Goal: Find specific page/section: Find specific page/section

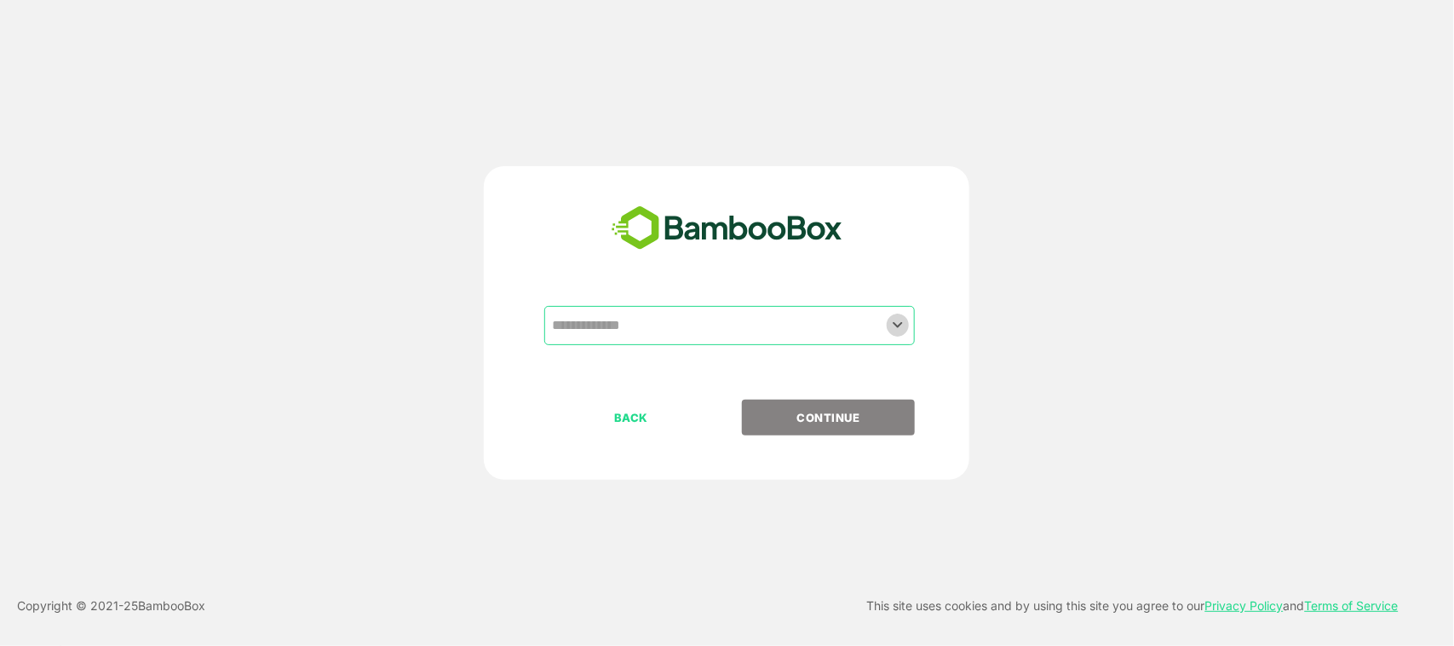
click at [890, 319] on icon "Open" at bounding box center [897, 324] width 20 height 20
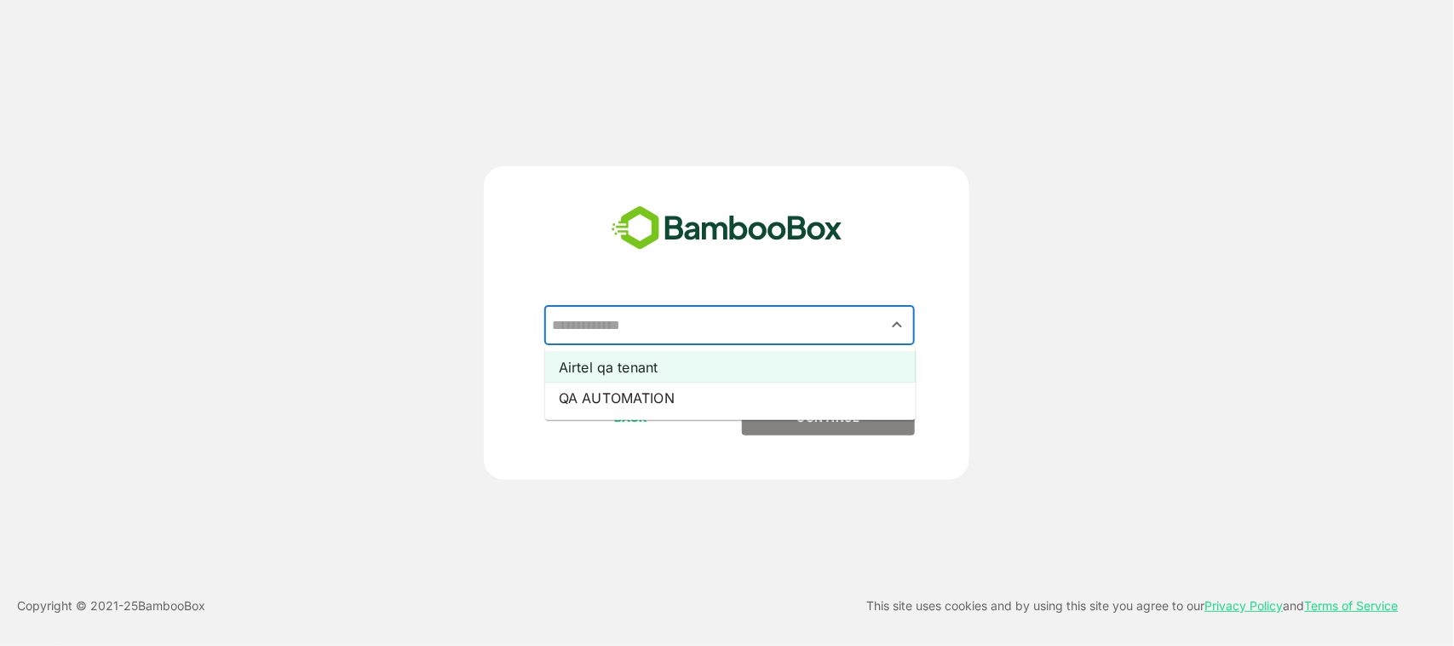
click at [744, 366] on li "Airtel qa tenant" at bounding box center [730, 367] width 370 height 31
type input "**********"
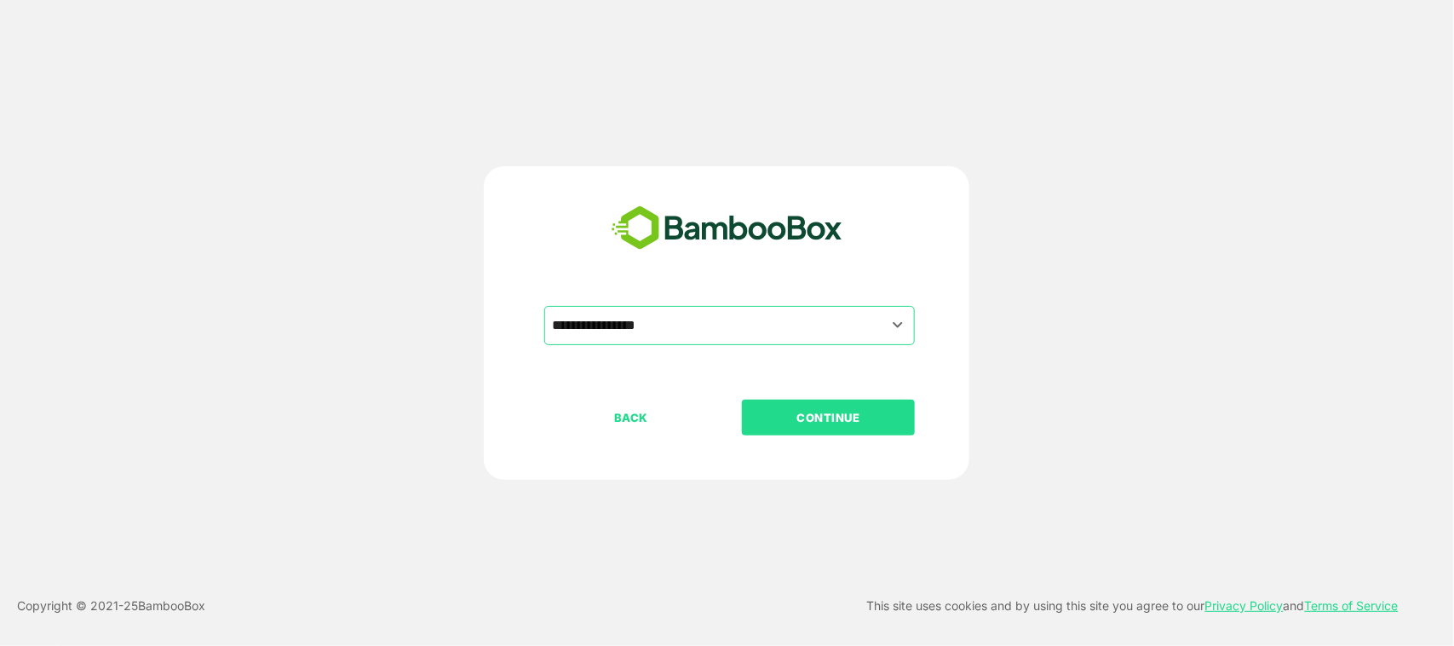
click at [786, 416] on p "CONTINUE" at bounding box center [829, 417] width 170 height 19
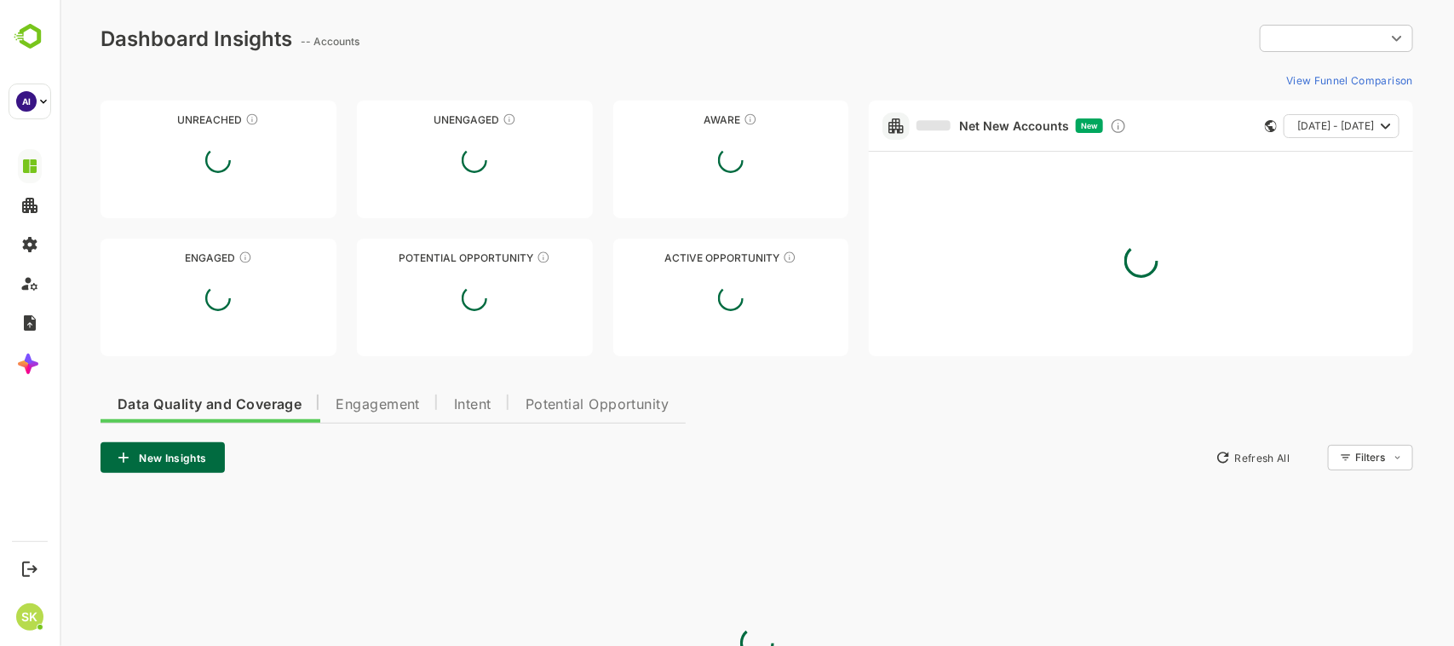
type input "**********"
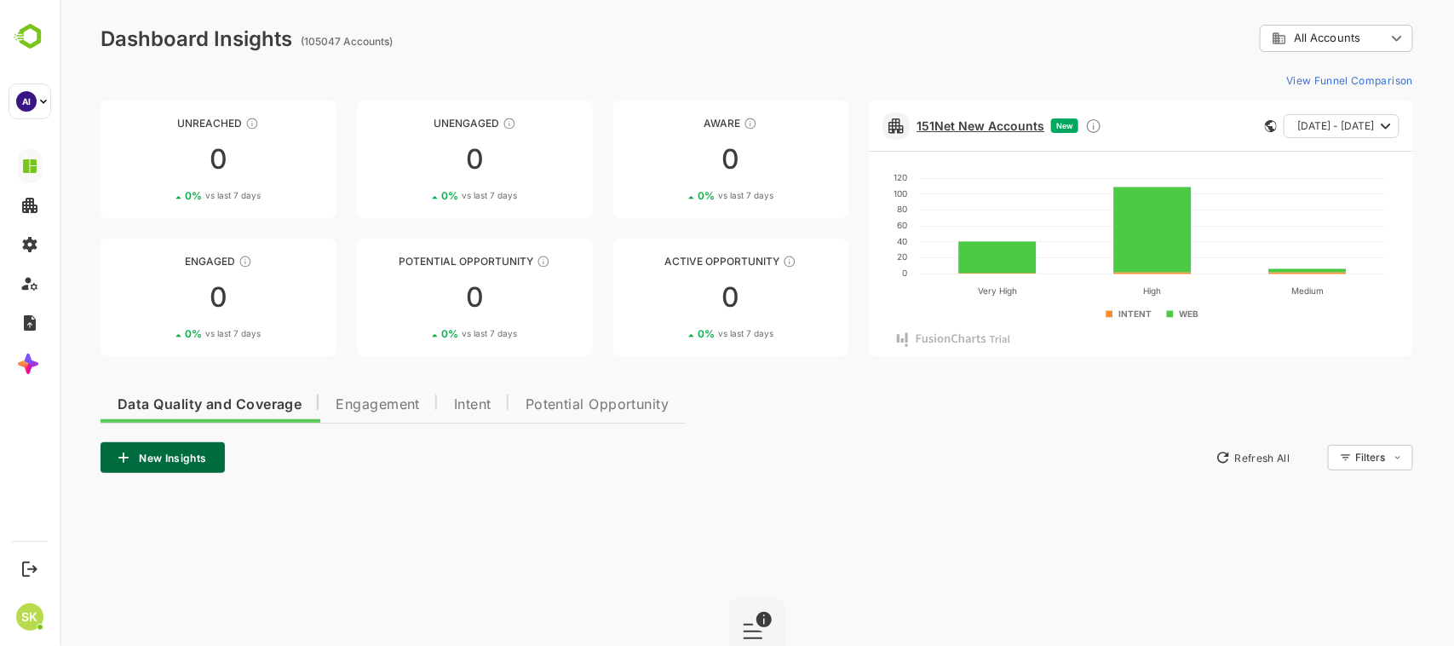
click at [968, 126] on link "151 Net New Accounts" at bounding box center [980, 125] width 128 height 14
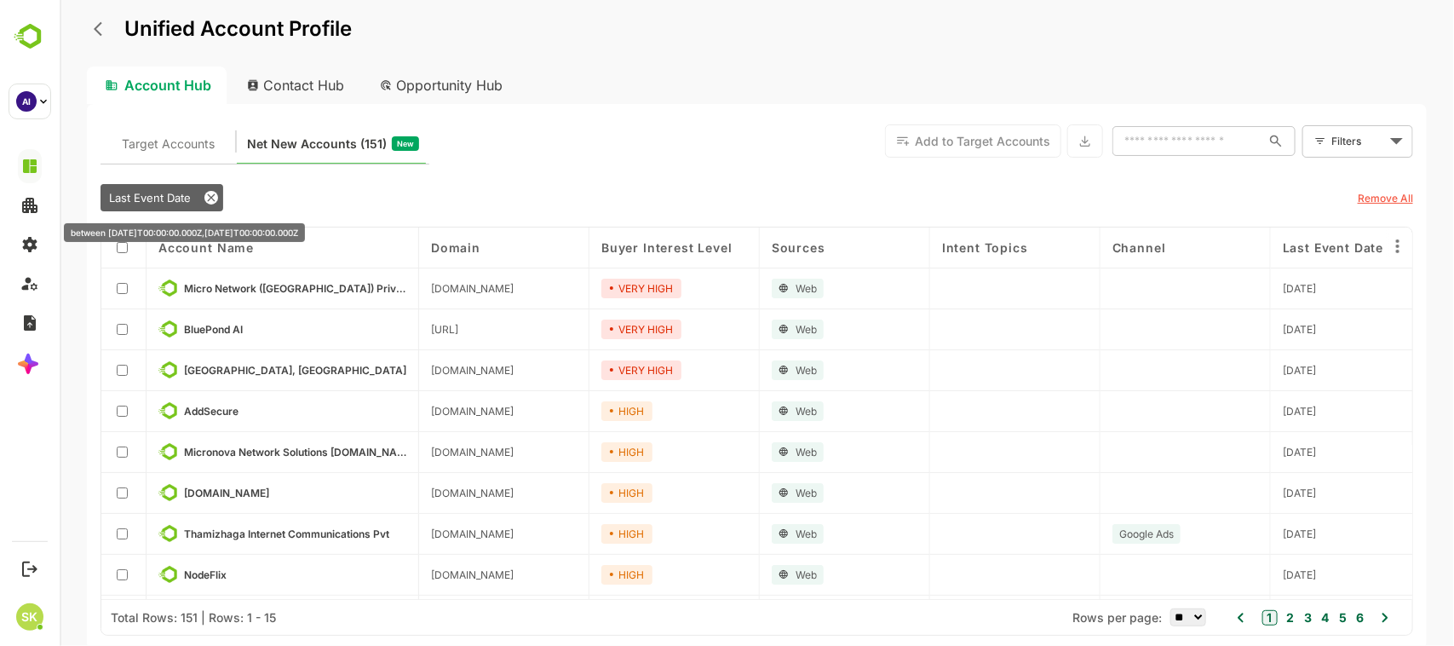
click at [208, 198] on icon at bounding box center [211, 198] width 8 height 8
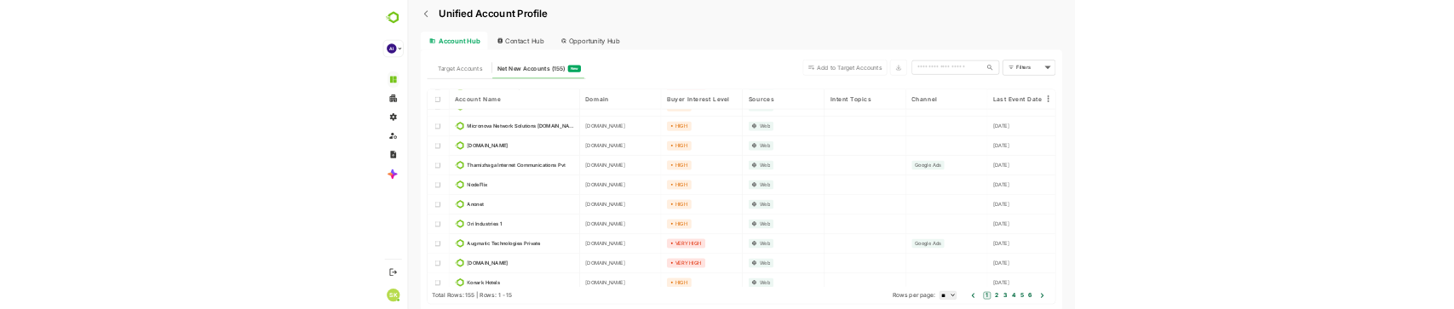
scroll to position [193, 0]
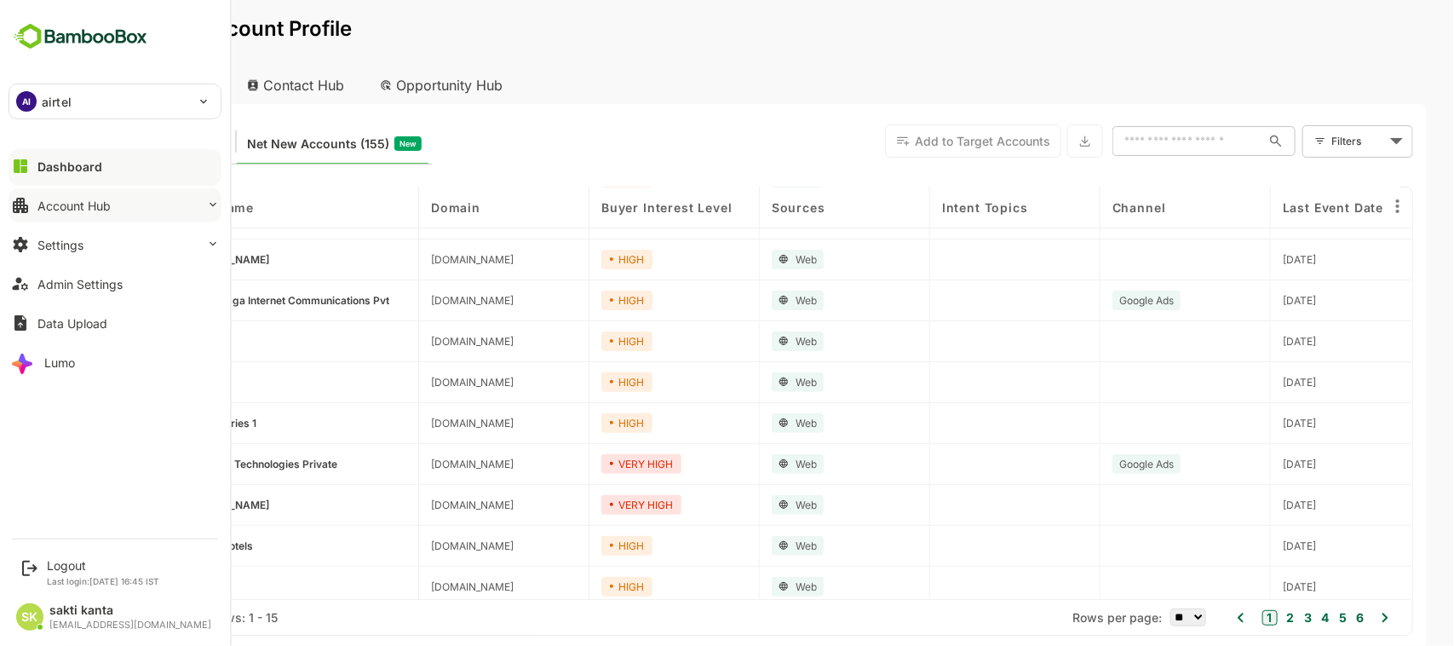
click at [117, 210] on button "Account Hub" at bounding box center [115, 205] width 213 height 34
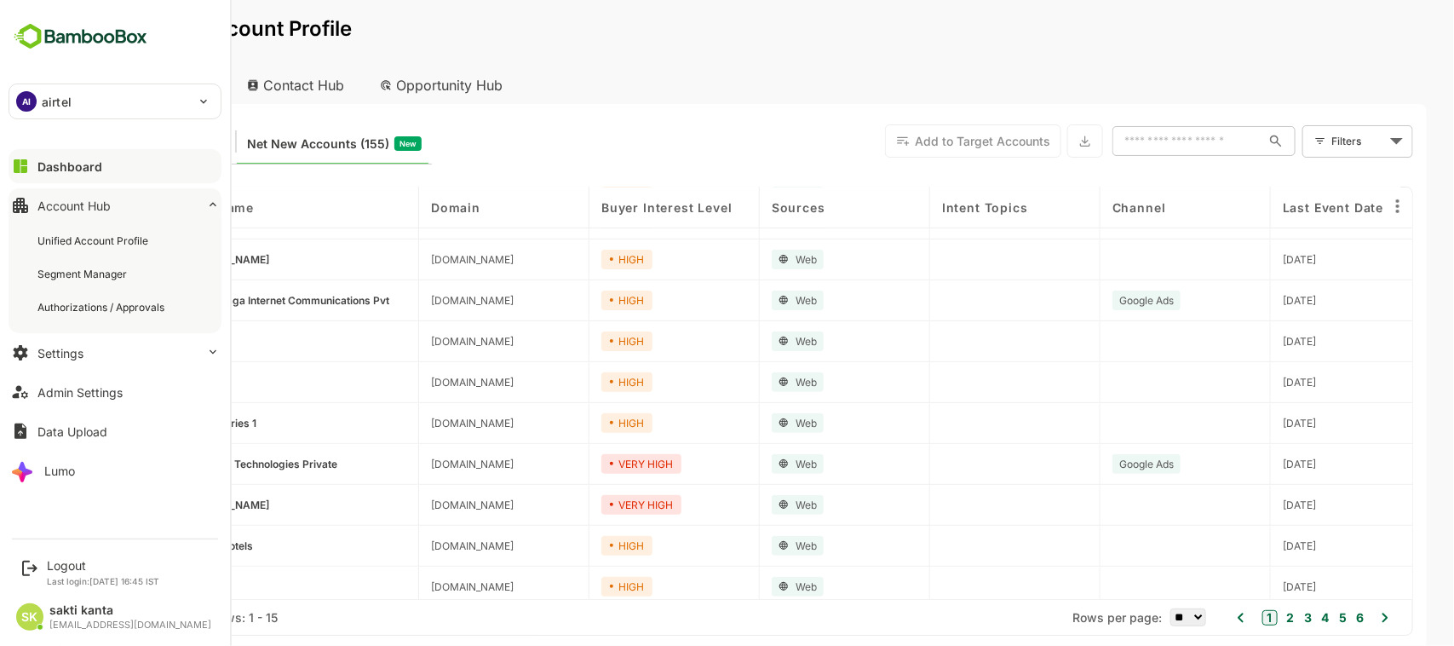
click at [117, 210] on button "Account Hub" at bounding box center [115, 205] width 213 height 34
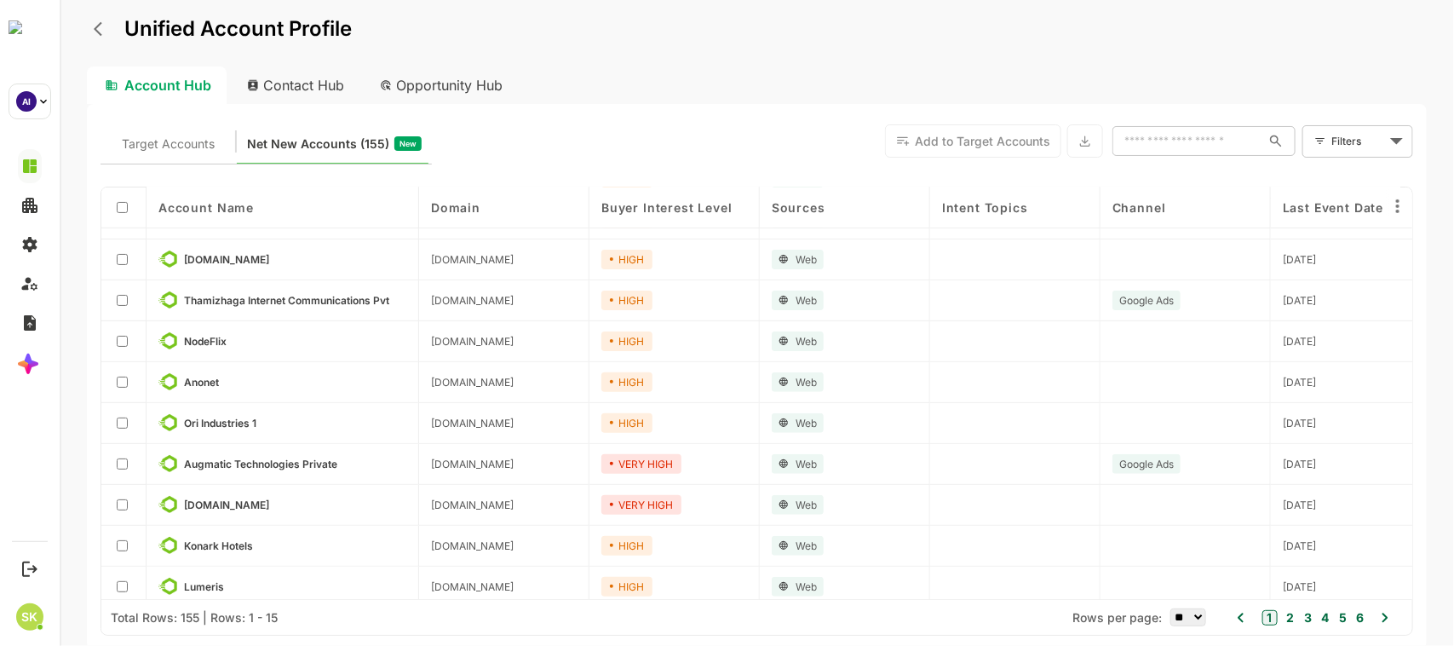
drag, startPoint x: 101, startPoint y: 214, endPoint x: 478, endPoint y: 26, distance: 420.5
click at [478, 26] on div "Unified Account Profile" at bounding box center [756, 40] width 1340 height 53
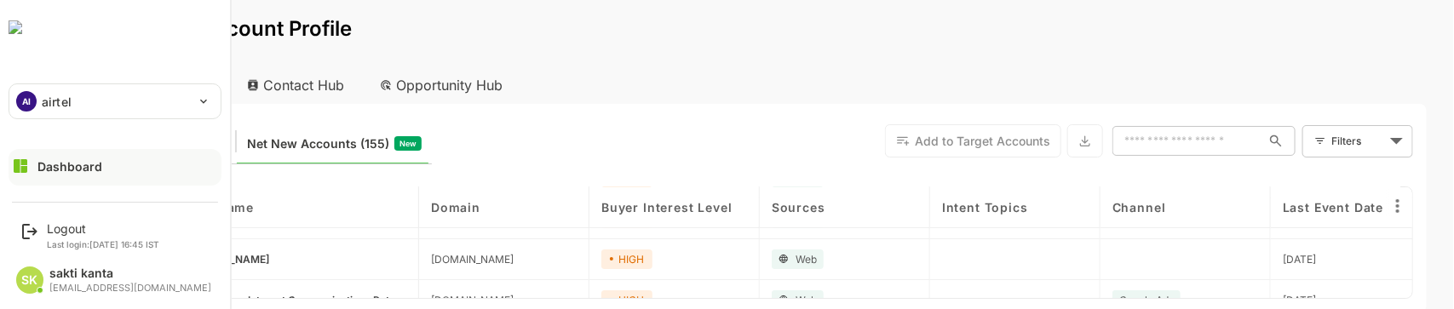
click at [47, 129] on div "AI airtel ****** Dashboard Account Hub Settings Admin Settings Data Upload Lumo" at bounding box center [115, 96] width 230 height 192
click at [48, 169] on div "Dashboard Account Hub Settings Admin Settings Data Upload Lumo" at bounding box center [115, 168] width 230 height 45
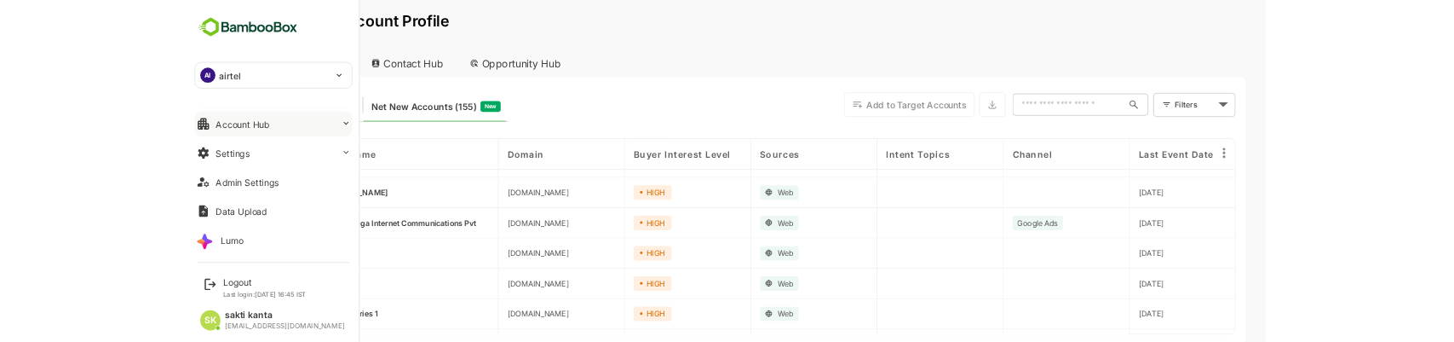
scroll to position [0, 0]
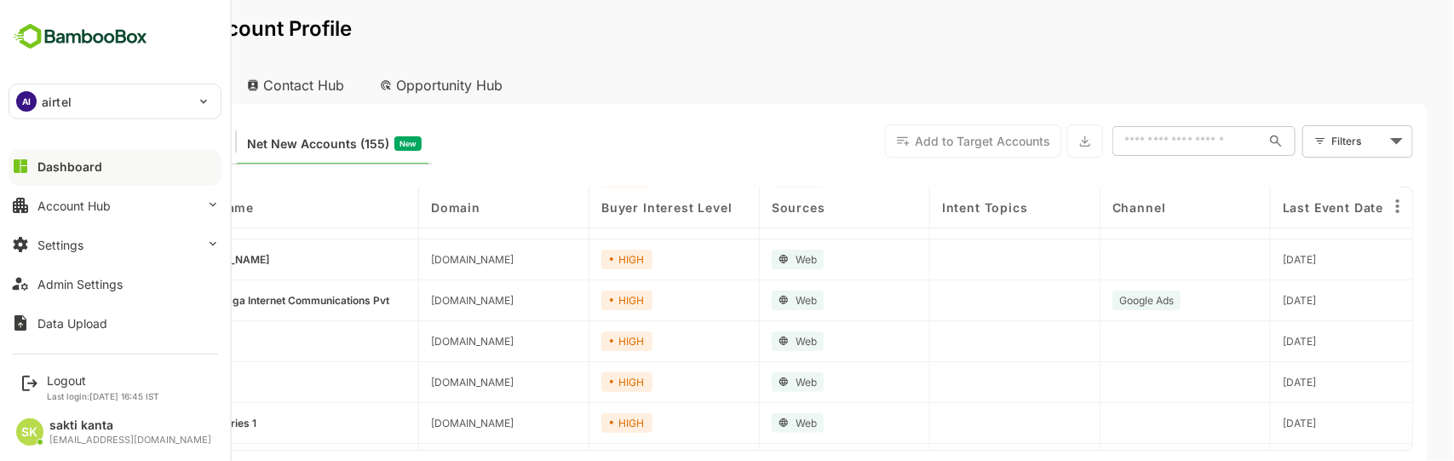
drag, startPoint x: 75, startPoint y: 168, endPoint x: 49, endPoint y: 169, distance: 25.6
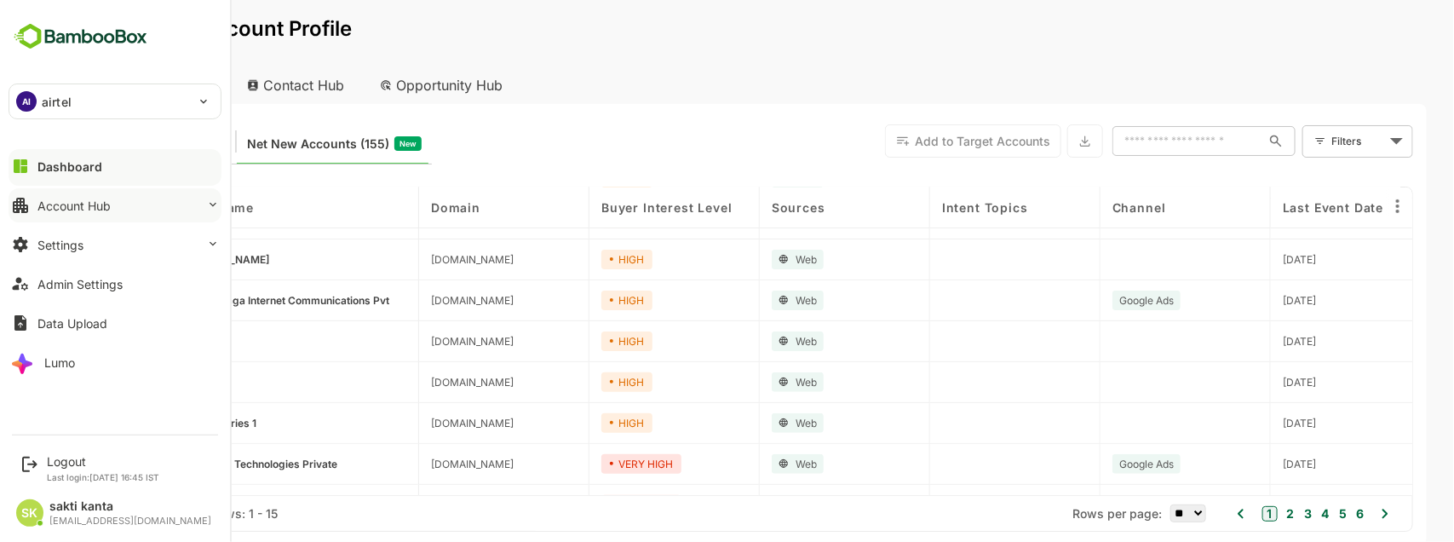
click at [184, 203] on button "Account Hub" at bounding box center [115, 205] width 213 height 34
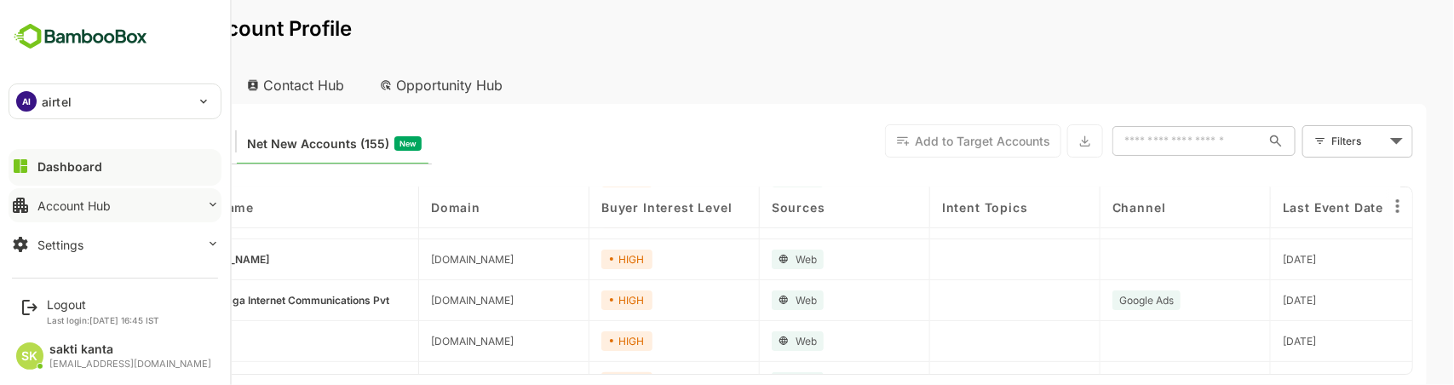
click at [135, 202] on button "Account Hub" at bounding box center [115, 205] width 213 height 34
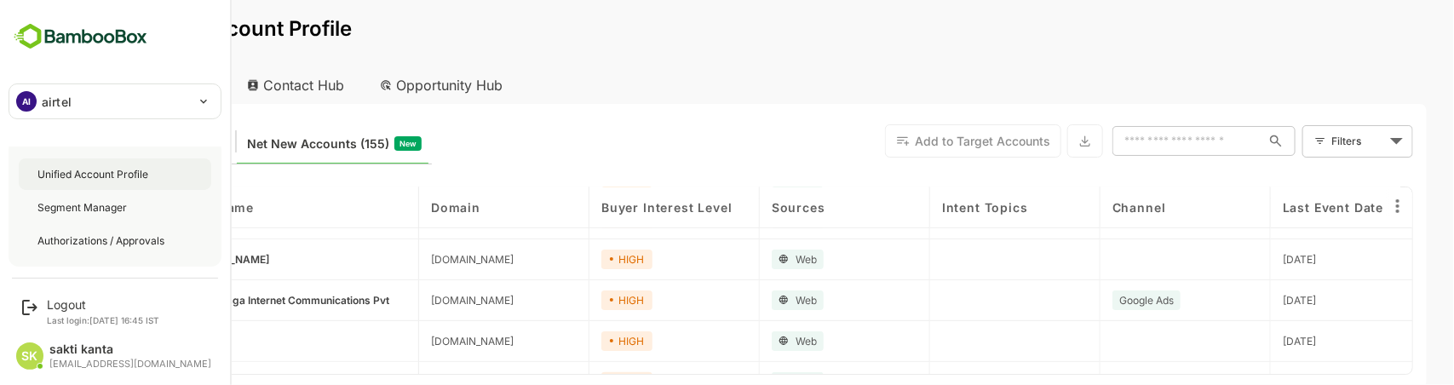
scroll to position [68, 0]
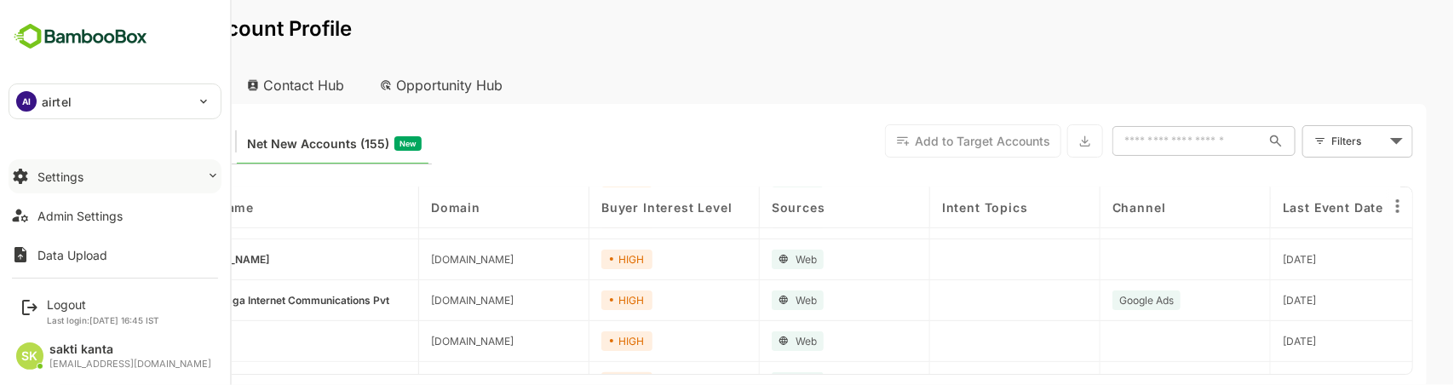
click at [134, 175] on button "Settings" at bounding box center [115, 176] width 213 height 34
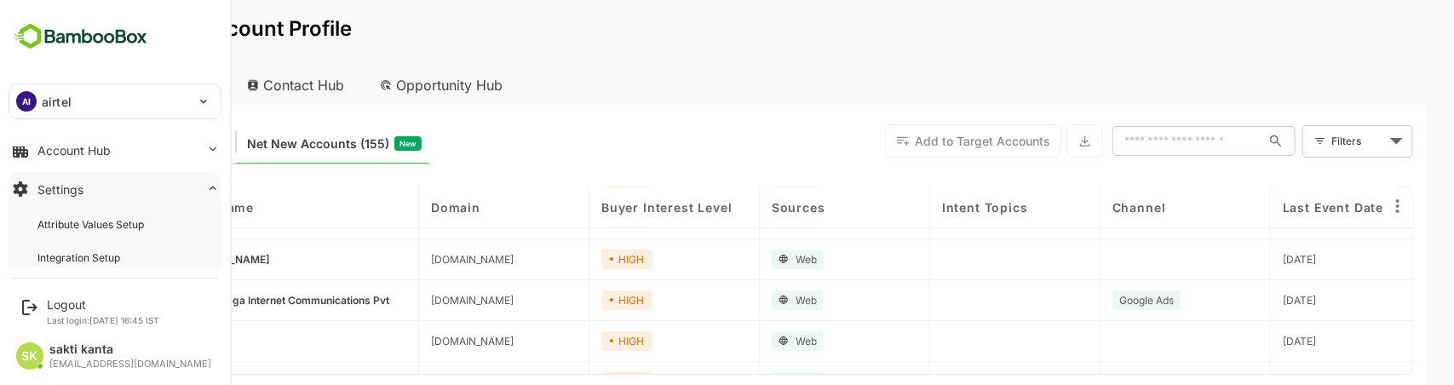
scroll to position [52, 0]
click at [145, 183] on button "Settings" at bounding box center [115, 192] width 213 height 34
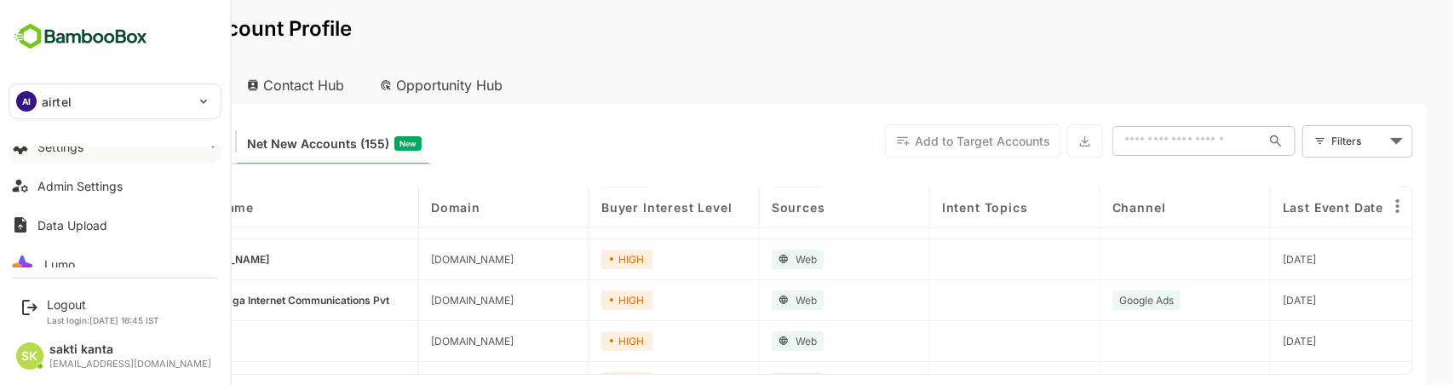
scroll to position [0, 0]
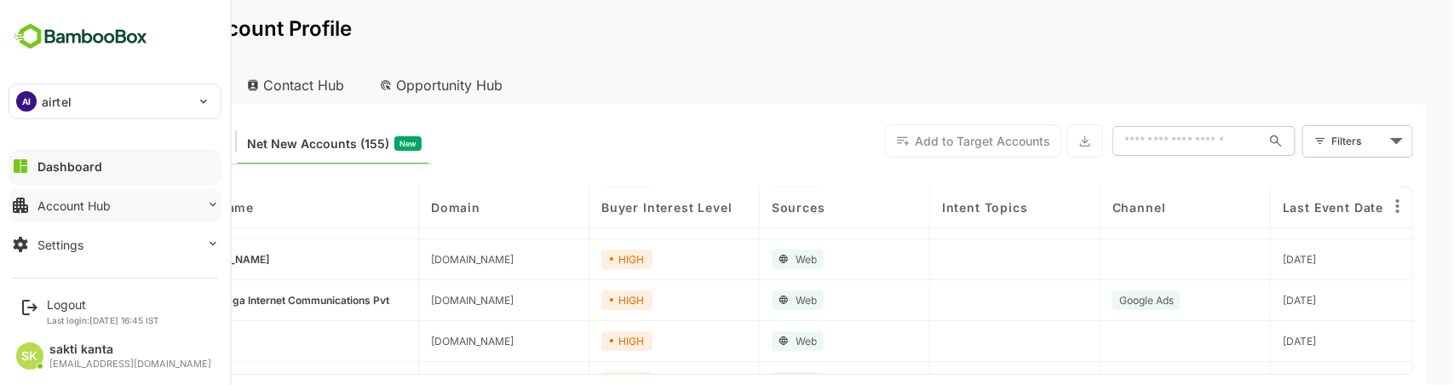
click at [202, 201] on button "Account Hub" at bounding box center [115, 205] width 213 height 34
click at [155, 211] on button "Account Hub" at bounding box center [115, 205] width 213 height 34
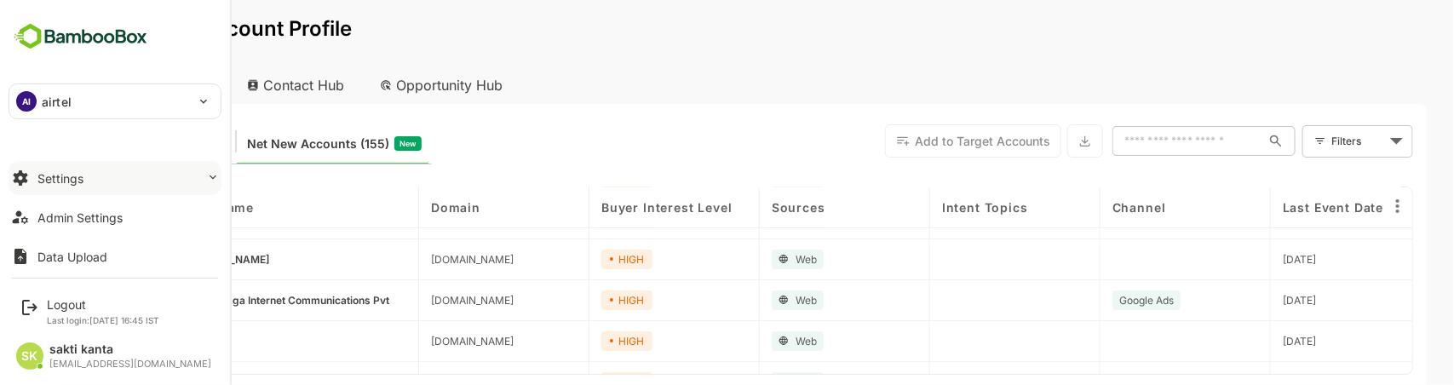
click at [156, 180] on button "Settings" at bounding box center [115, 178] width 213 height 34
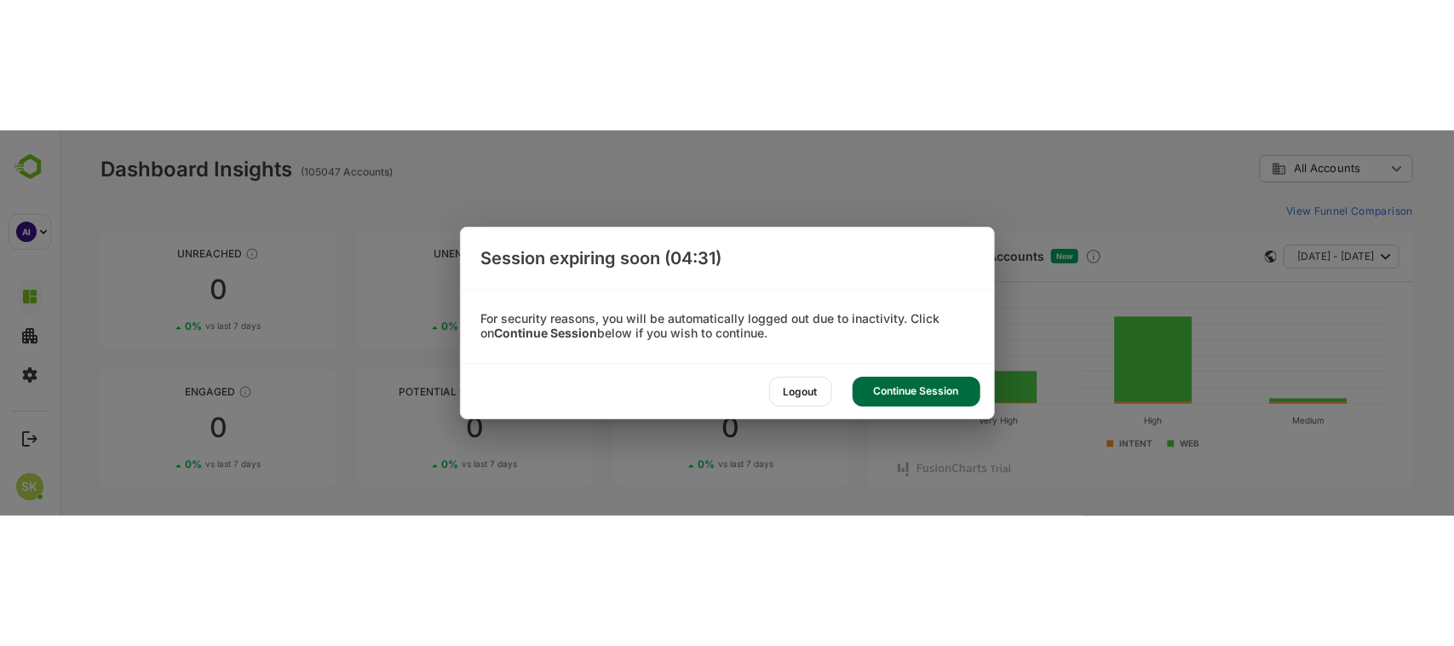
scroll to position [0, 0]
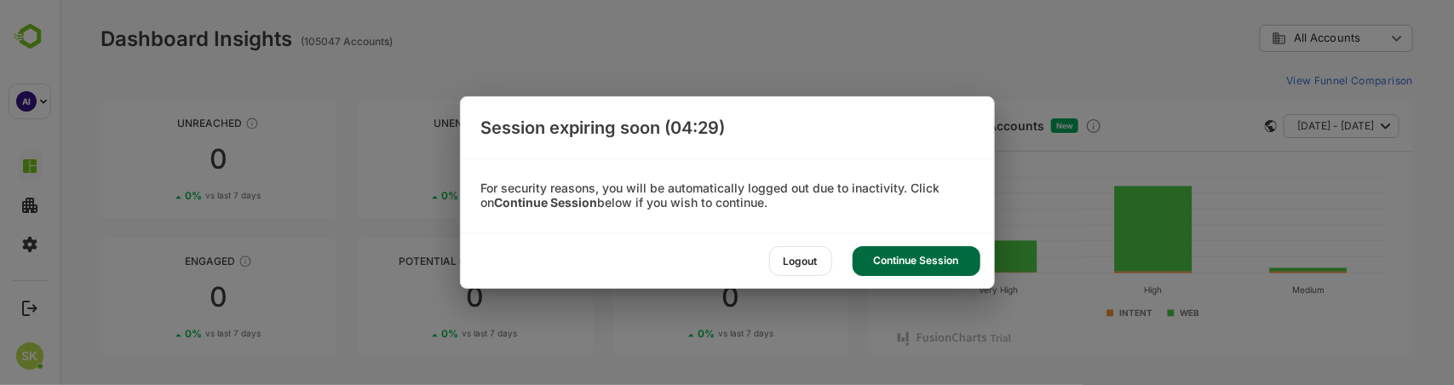
click at [899, 253] on div "Continue Session" at bounding box center [917, 261] width 128 height 30
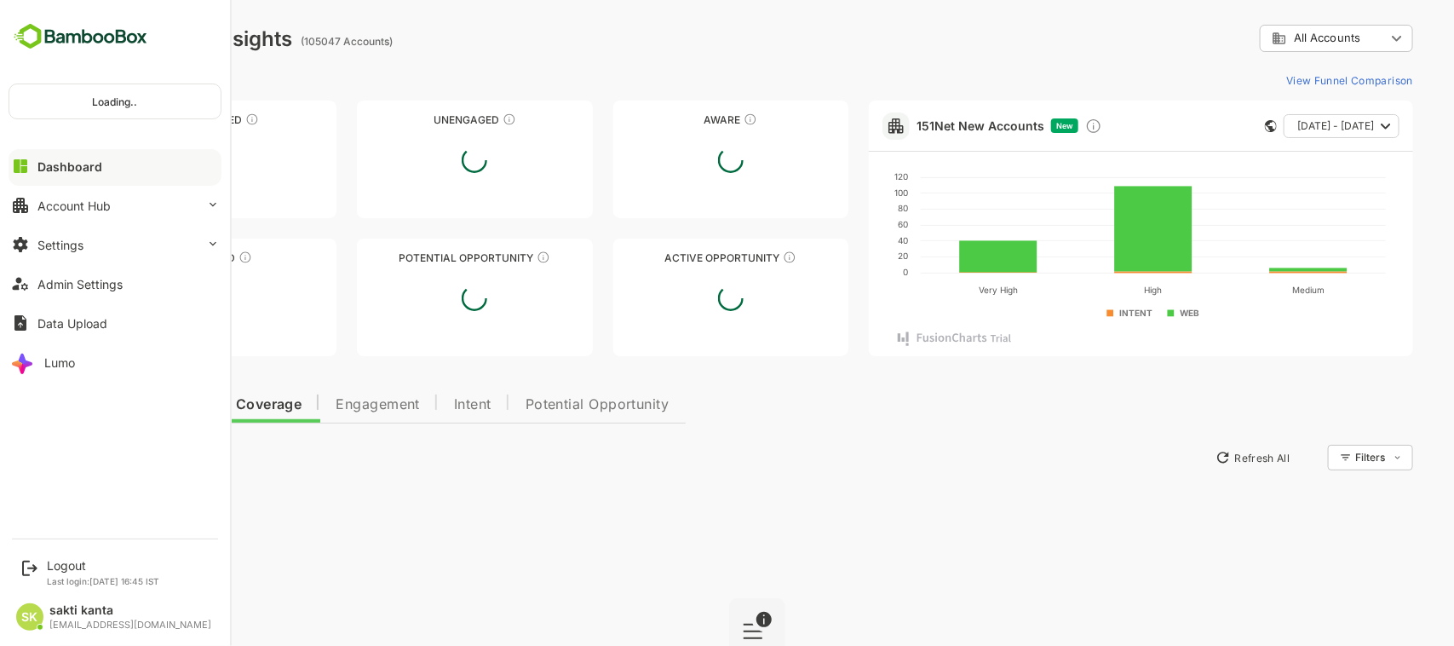
click at [32, 38] on img at bounding box center [81, 36] width 144 height 32
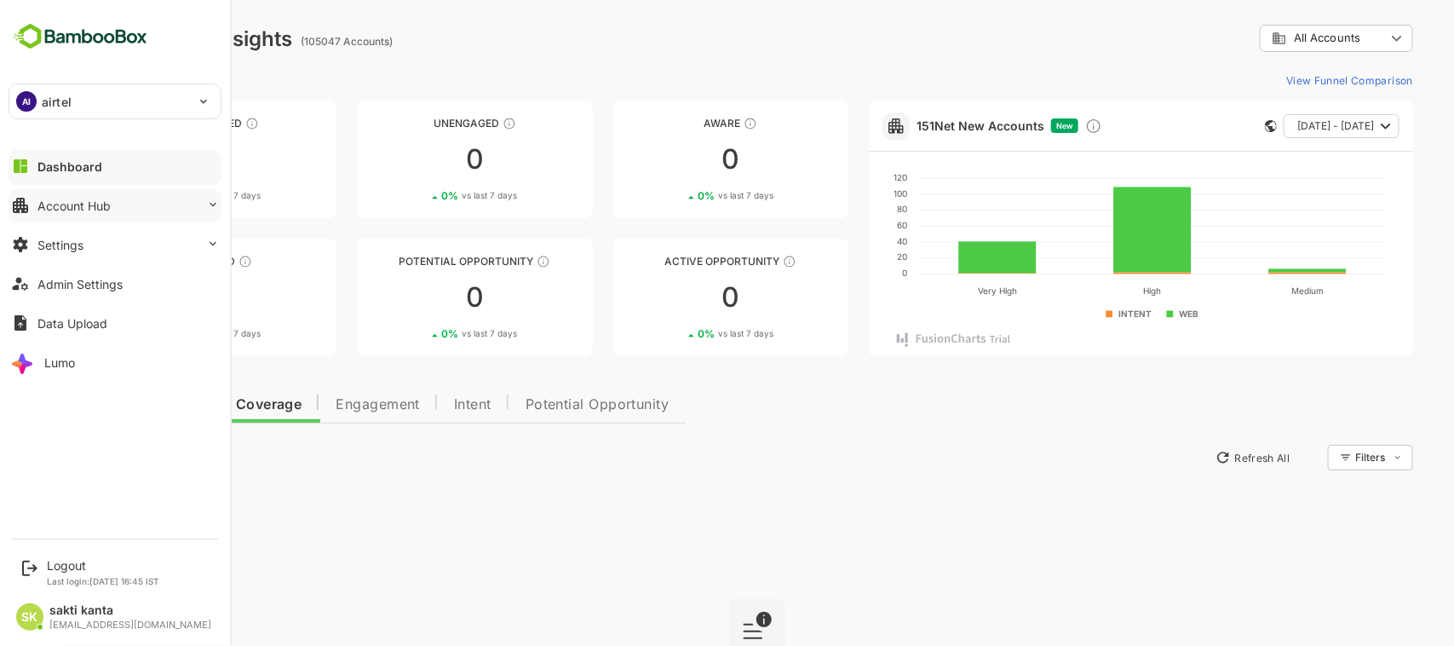
click at [86, 193] on button "Account Hub" at bounding box center [115, 205] width 213 height 34
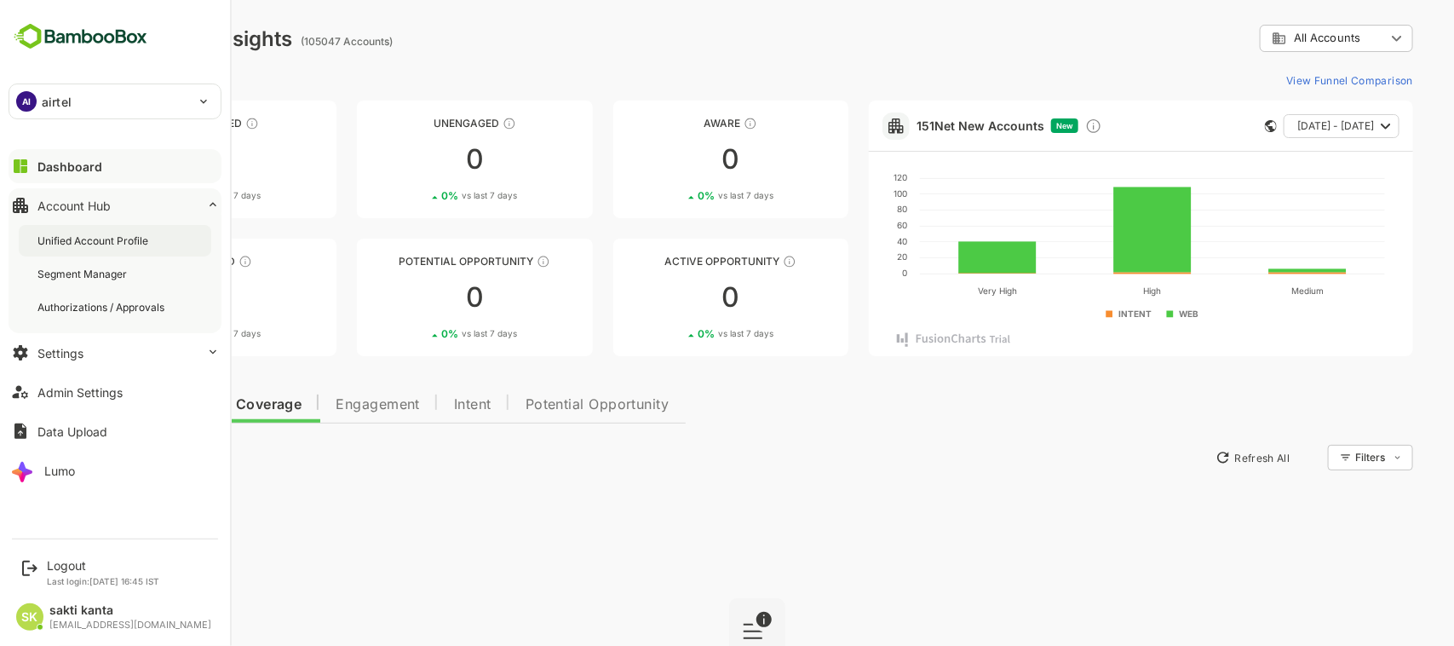
click at [95, 236] on div "Unified Account Profile" at bounding box center [94, 240] width 114 height 14
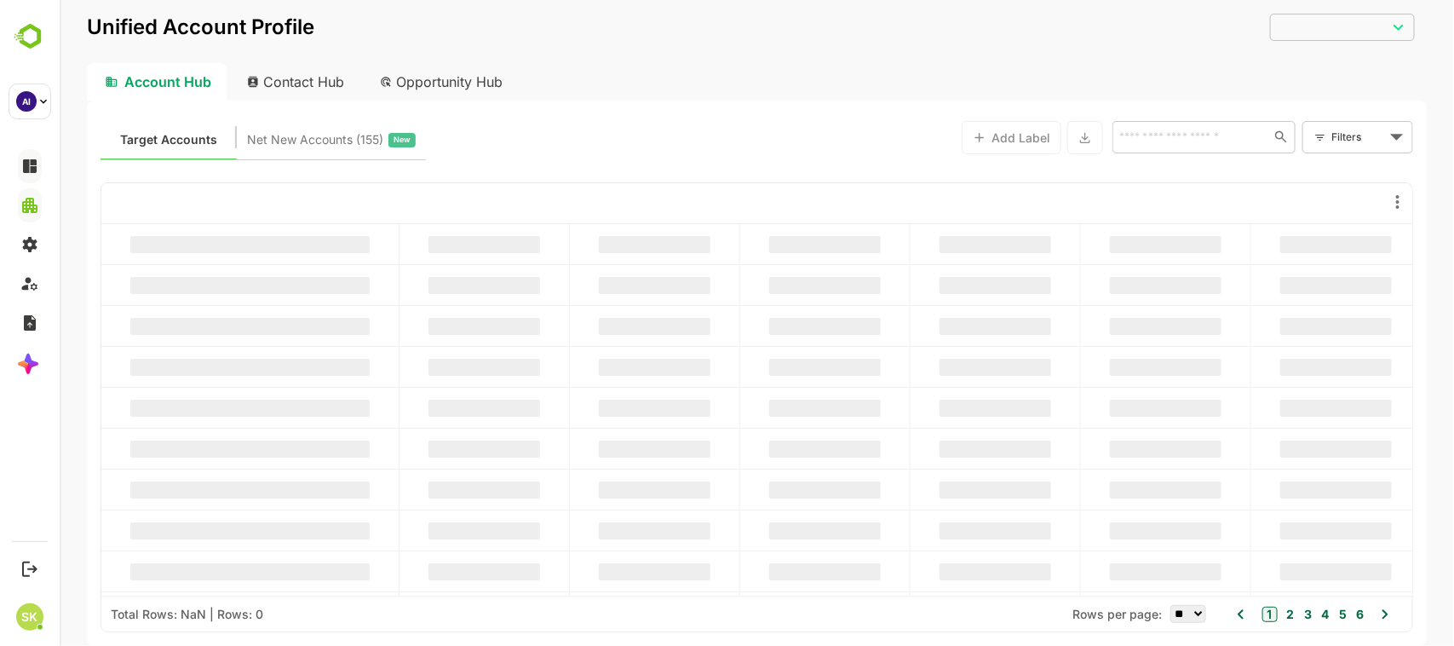
type input "**********"
